Goal: Information Seeking & Learning: Check status

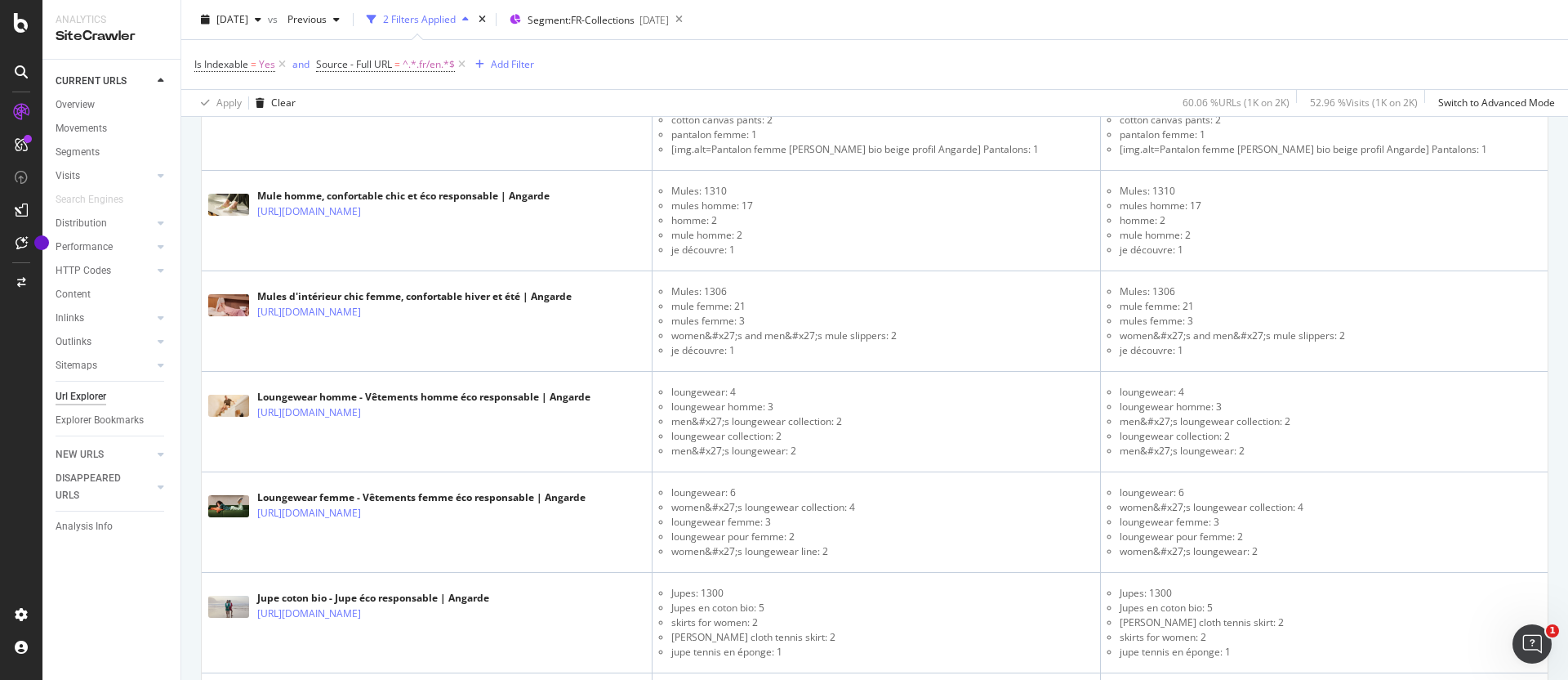
scroll to position [2075, 0]
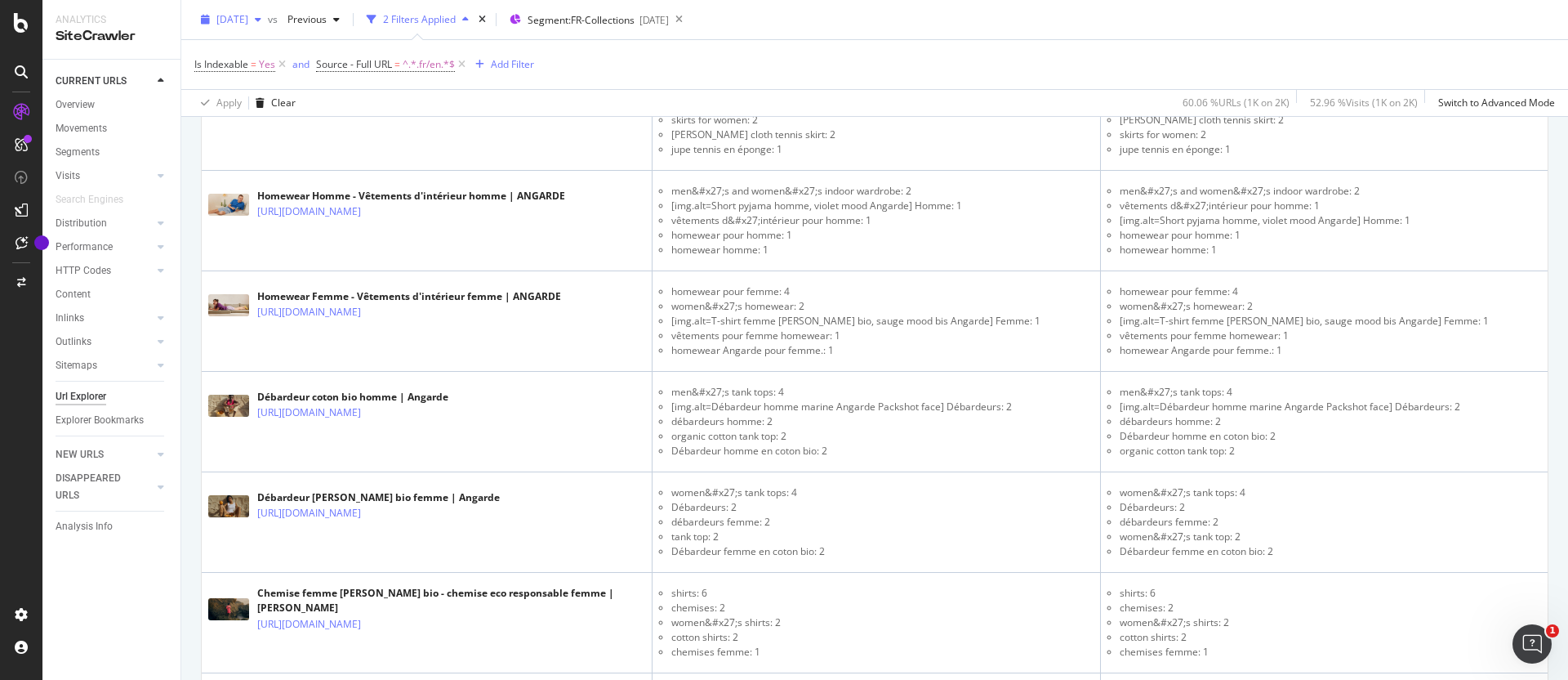
click at [249, 19] on span "[DATE]" at bounding box center [233, 19] width 32 height 14
click at [175, 622] on div "CURRENT URLS Overview Movements Segments Visits Analysis Orphan URLs Search Eng…" at bounding box center [112, 370] width 138 height 620
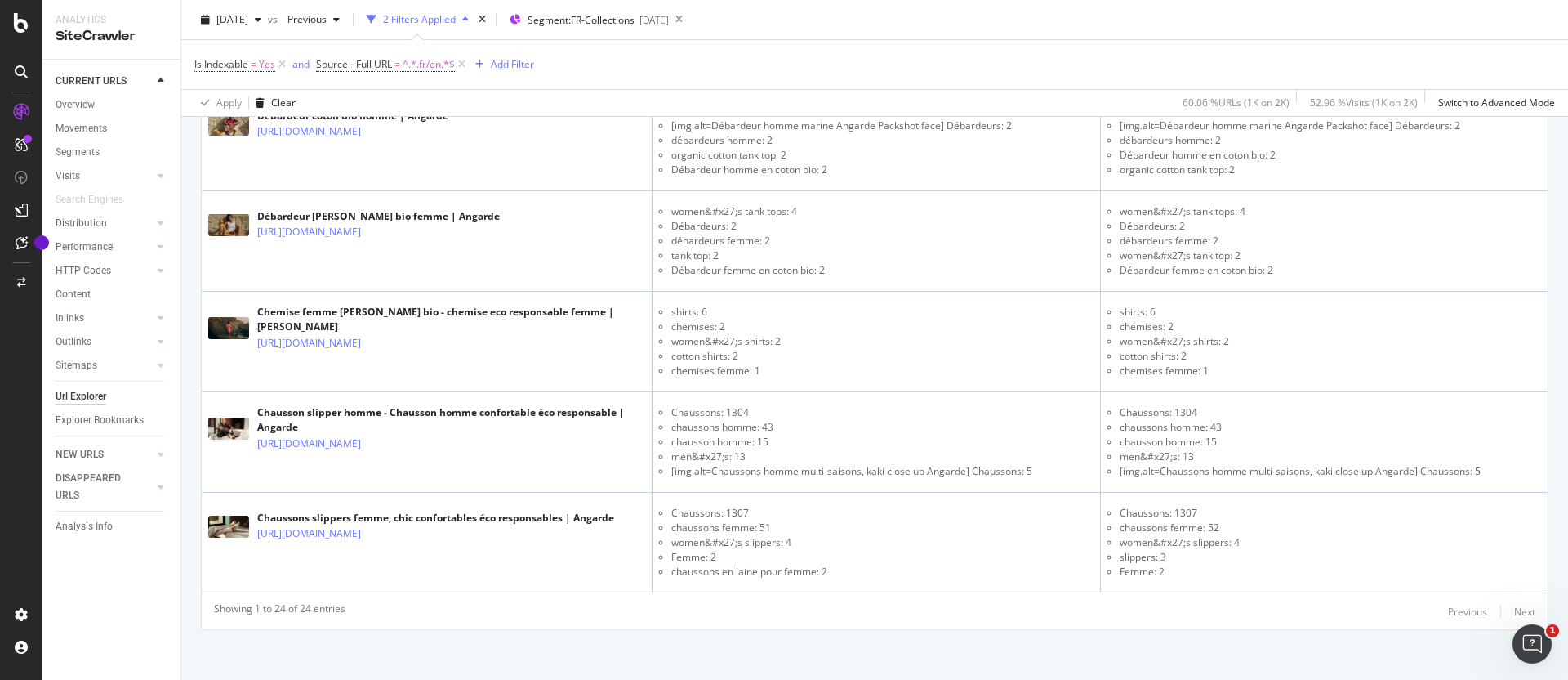
scroll to position [2363, 0]
